Goal: Find specific page/section: Find specific page/section

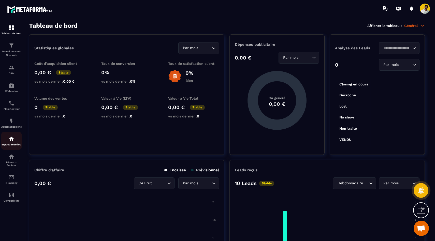
click at [9, 141] on img at bounding box center [11, 139] width 6 height 6
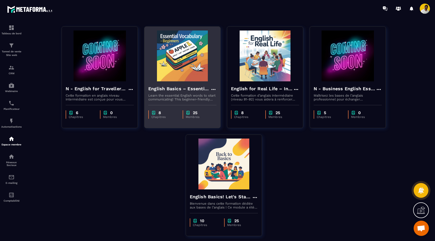
scroll to position [34, 0]
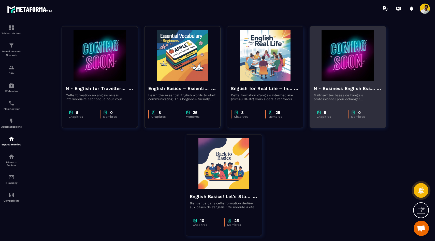
click at [334, 90] on h4 "N - Business English Essentials – Communicate with Confidence" at bounding box center [345, 88] width 62 height 7
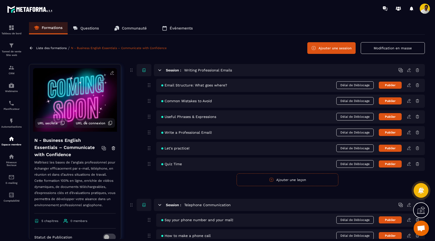
click at [33, 47] on icon at bounding box center [31, 48] width 5 height 5
